Goal: Find contact information: Find contact information

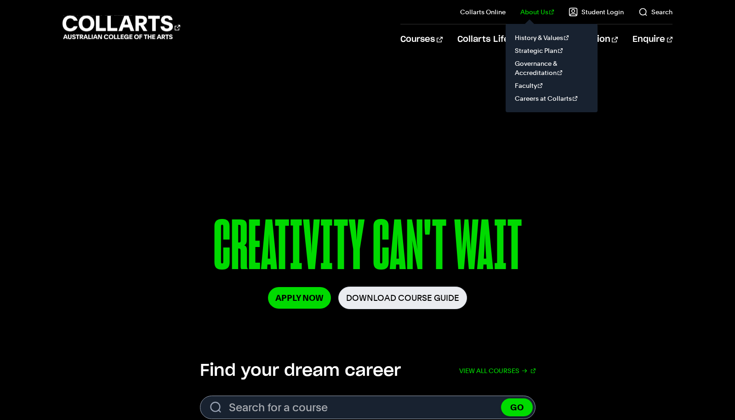
click at [543, 11] on link "About Us" at bounding box center [538, 11] width 34 height 9
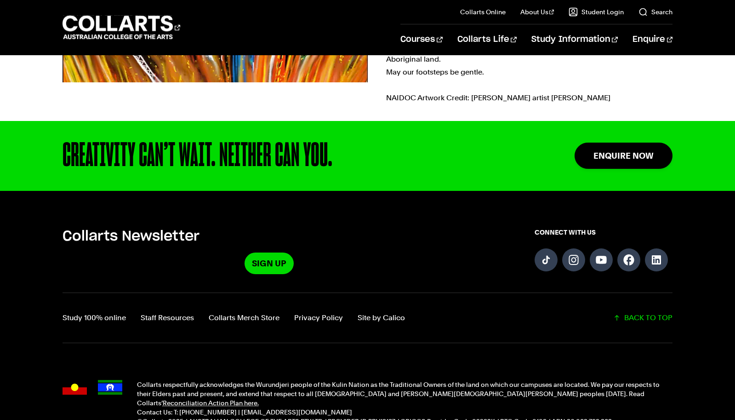
scroll to position [570, 0]
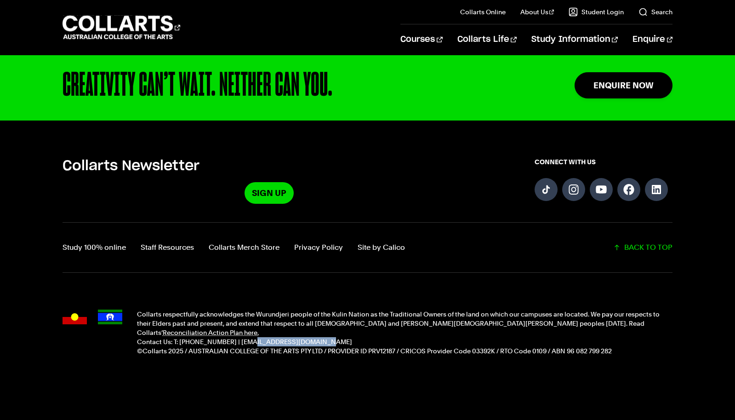
drag, startPoint x: 298, startPoint y: 332, endPoint x: 238, endPoint y: 331, distance: 60.3
click at [238, 337] on p "Contact Us: T: [PHONE_NUMBER] | [EMAIL_ADDRESS][DOMAIN_NAME]" at bounding box center [405, 341] width 536 height 9
copy p "info@collarts.edu.au"
